Goal: Task Accomplishment & Management: Use online tool/utility

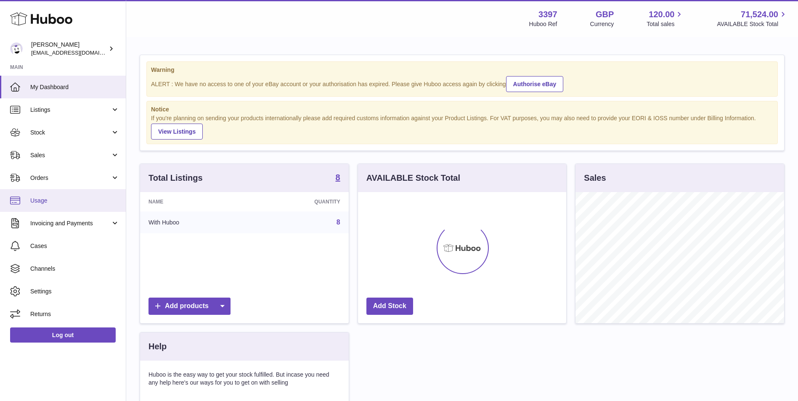
scroll to position [131, 208]
click at [45, 173] on link "Orders" at bounding box center [63, 178] width 126 height 23
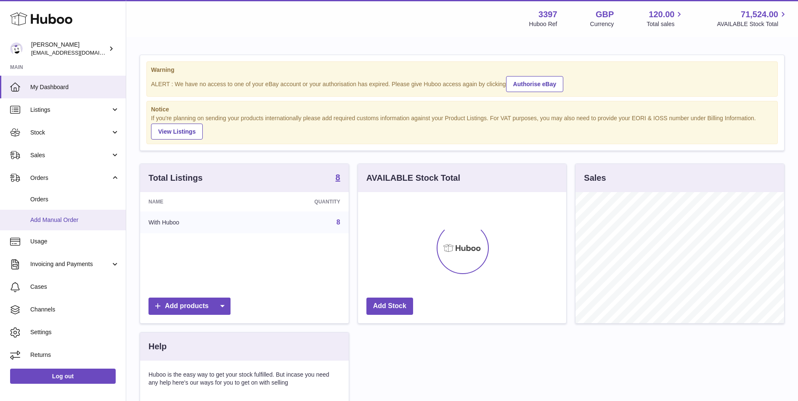
click at [51, 223] on span "Add Manual Order" at bounding box center [74, 220] width 89 height 8
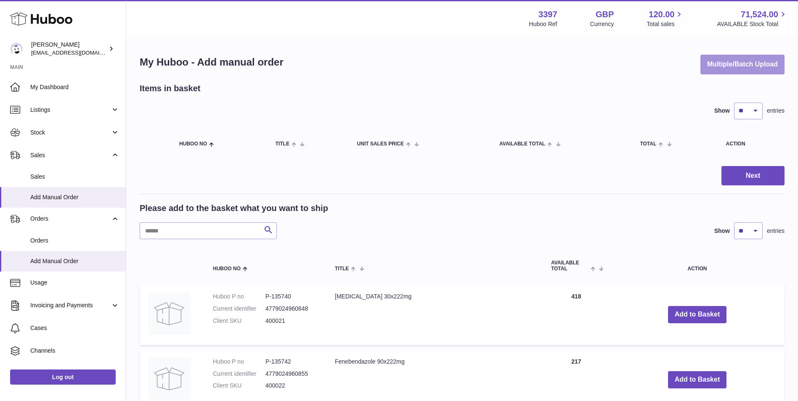
click at [722, 64] on button "Multiple/Batch Upload" at bounding box center [743, 65] width 84 height 20
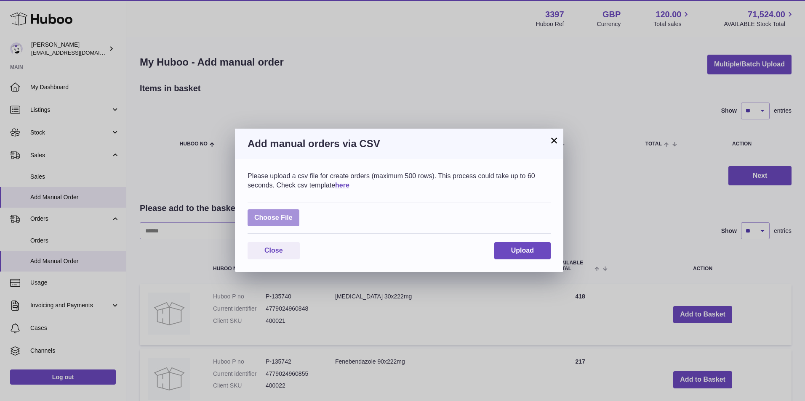
click at [275, 215] on label at bounding box center [273, 218] width 52 height 17
click at [292, 214] on input "file" at bounding box center [292, 214] width 0 height 0
type input "**********"
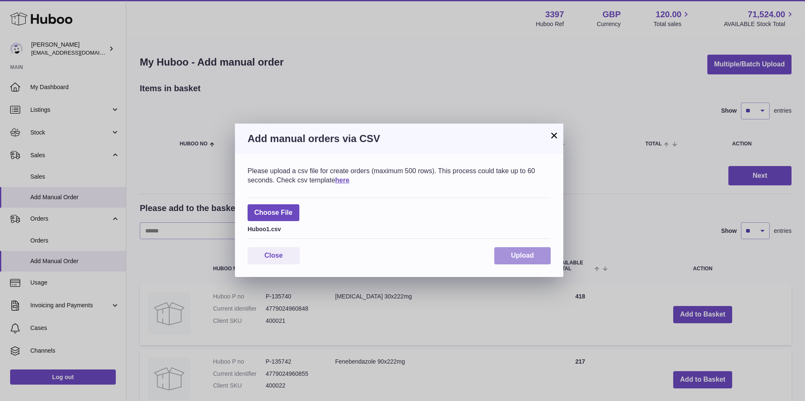
click at [513, 253] on span "Upload" at bounding box center [522, 255] width 23 height 7
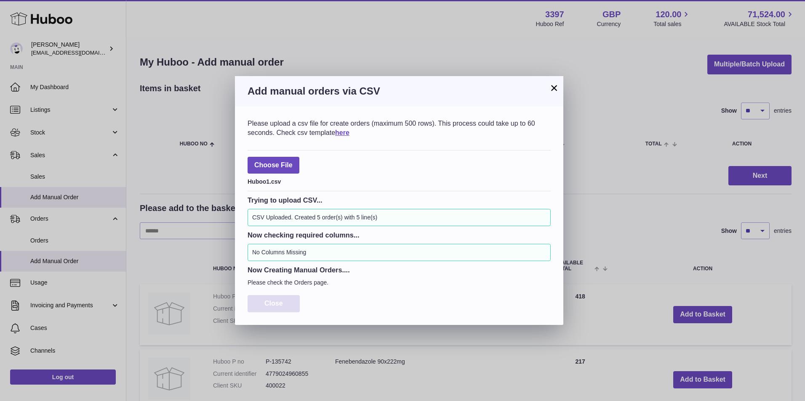
drag, startPoint x: 274, startPoint y: 301, endPoint x: 285, endPoint y: 315, distance: 17.7
click at [273, 301] on span "Close" at bounding box center [273, 303] width 19 height 7
